Goal: Find contact information: Find contact information

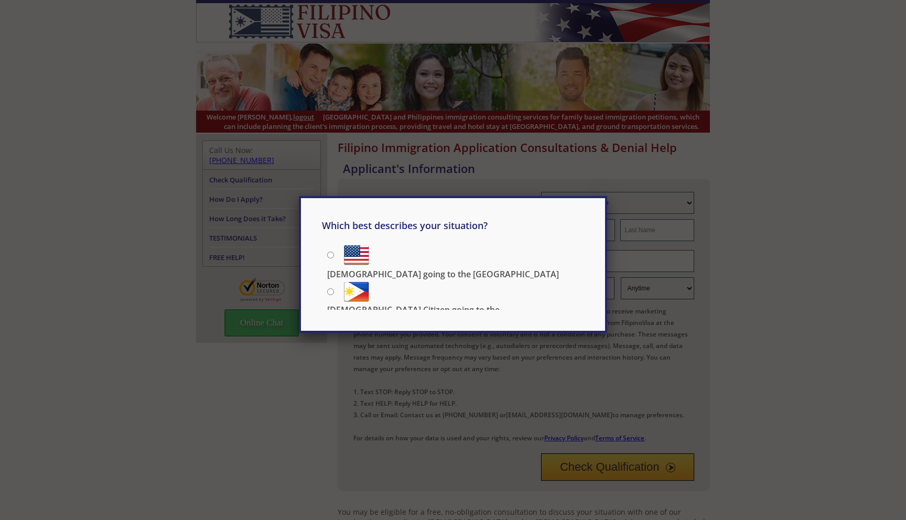
click at [331, 256] on input "[DEMOGRAPHIC_DATA] going to the [GEOGRAPHIC_DATA]" at bounding box center [330, 255] width 7 height 7
radio input "true"
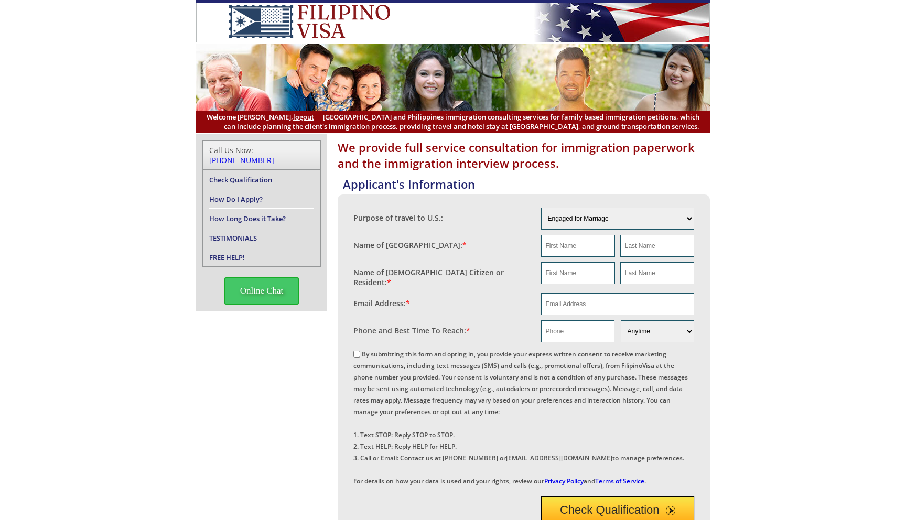
click at [274, 155] on link "[PHONE_NUMBER]" at bounding box center [241, 160] width 65 height 10
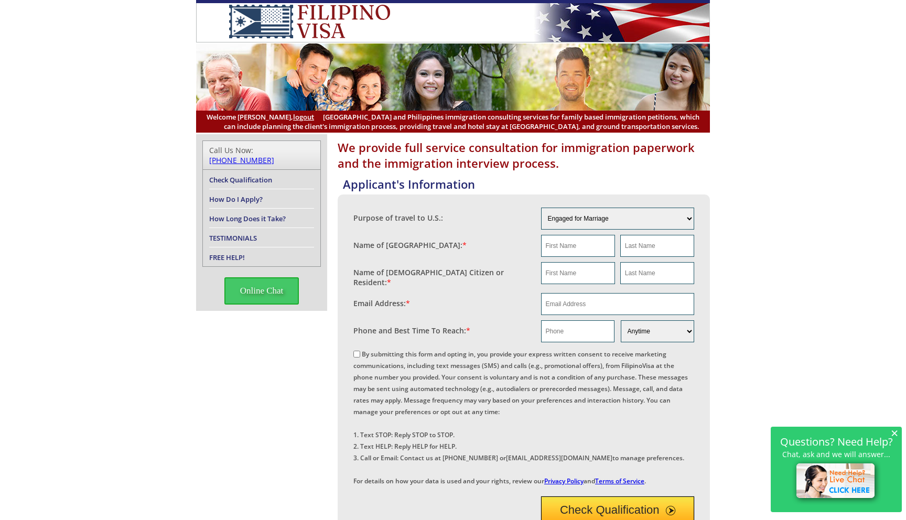
click at [274, 155] on link "[PHONE_NUMBER]" at bounding box center [241, 160] width 65 height 10
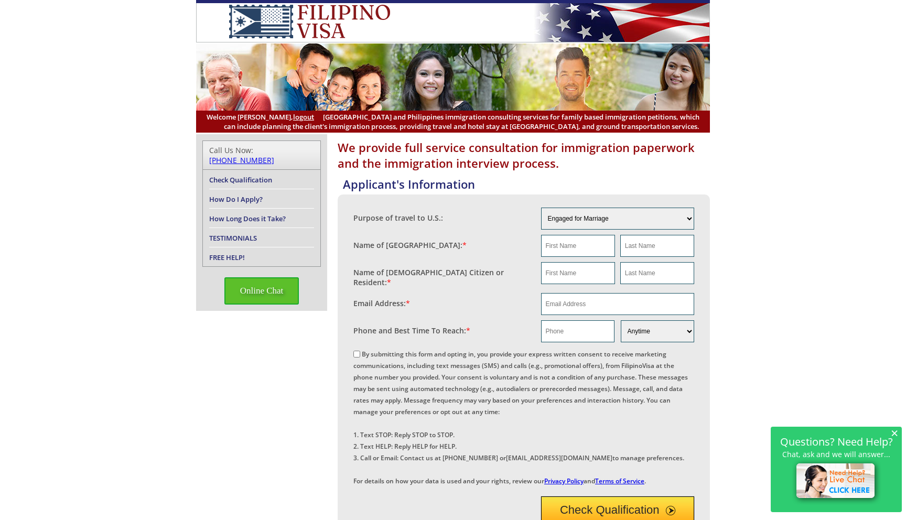
click at [278, 278] on span "Online Chat" at bounding box center [261, 290] width 75 height 27
click at [279, 277] on span "Online Chat" at bounding box center [261, 290] width 75 height 27
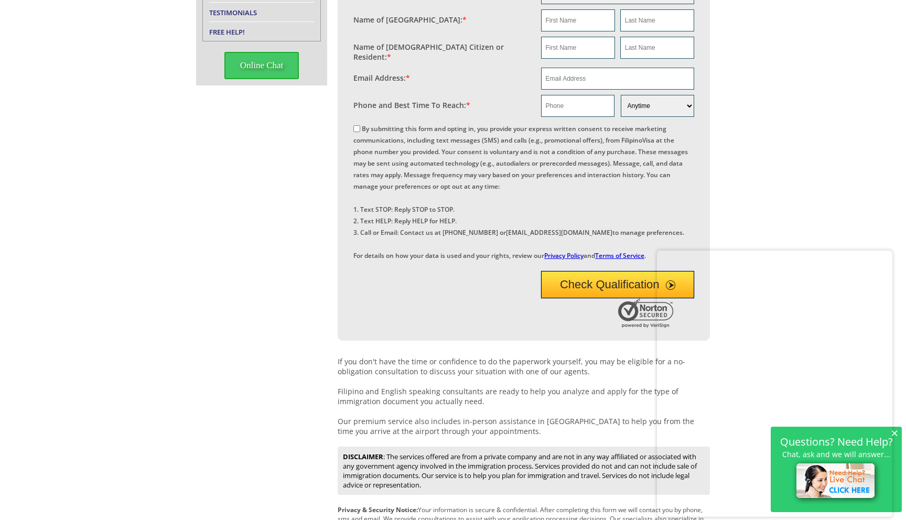
scroll to position [224, 0]
click at [889, 259] on img at bounding box center [888, 257] width 3 height 8
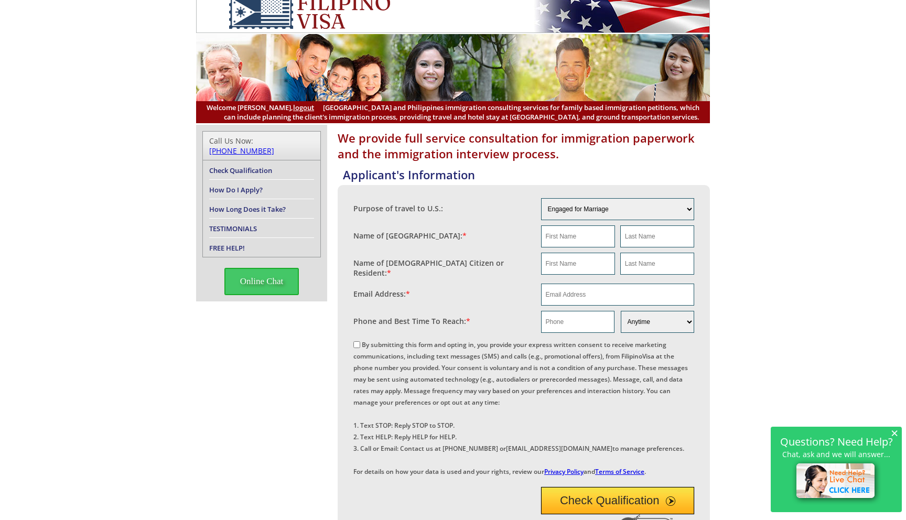
scroll to position [0, 0]
